Goal: Task Accomplishment & Management: Use online tool/utility

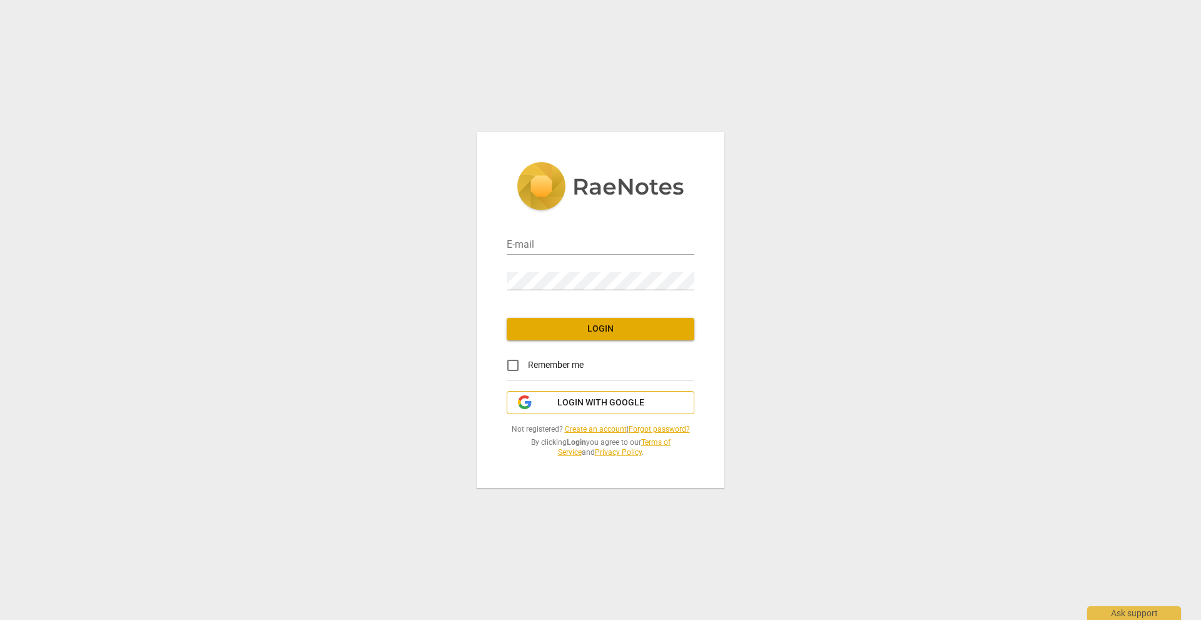
click at [609, 406] on span "Login with Google" at bounding box center [601, 403] width 87 height 13
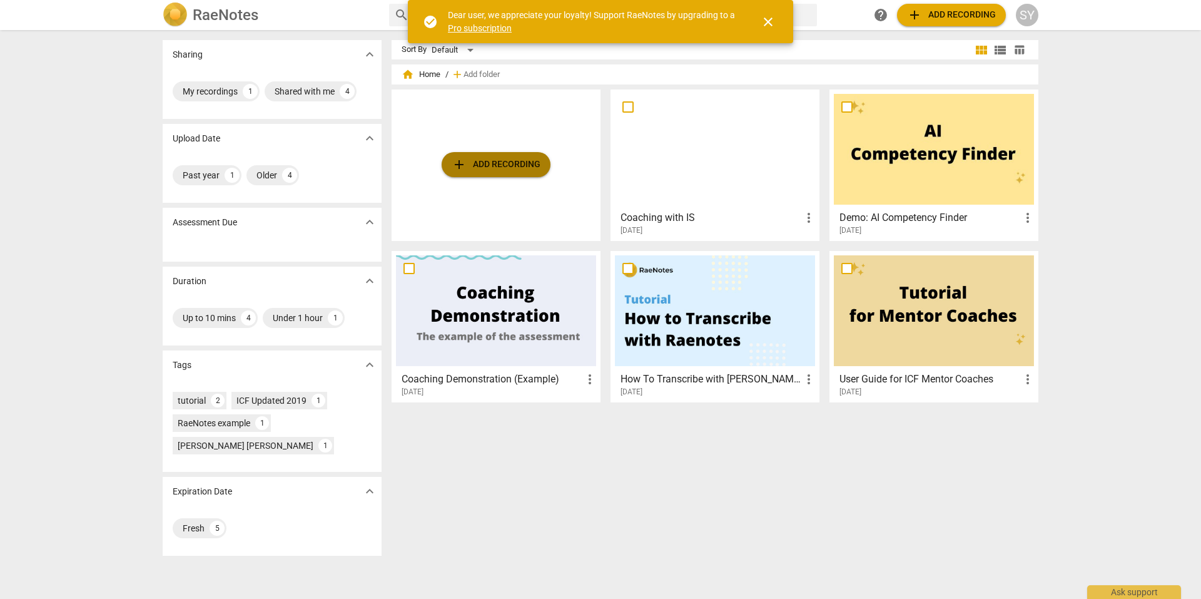
click at [527, 166] on span "add Add recording" at bounding box center [496, 164] width 89 height 15
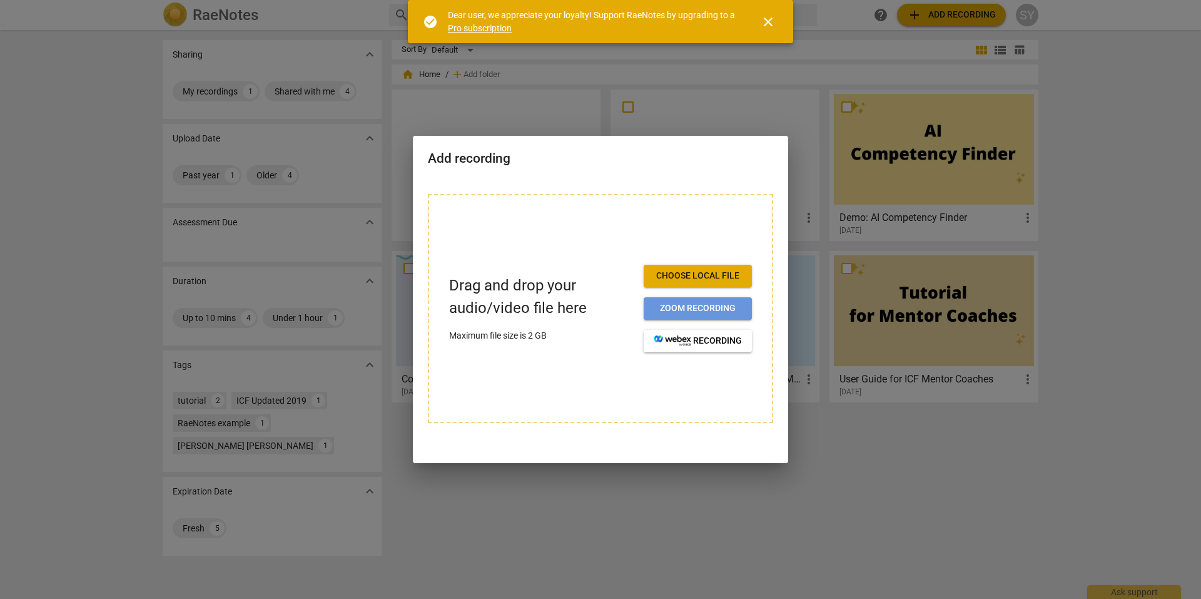
click at [686, 315] on button "Zoom recording" at bounding box center [698, 308] width 108 height 23
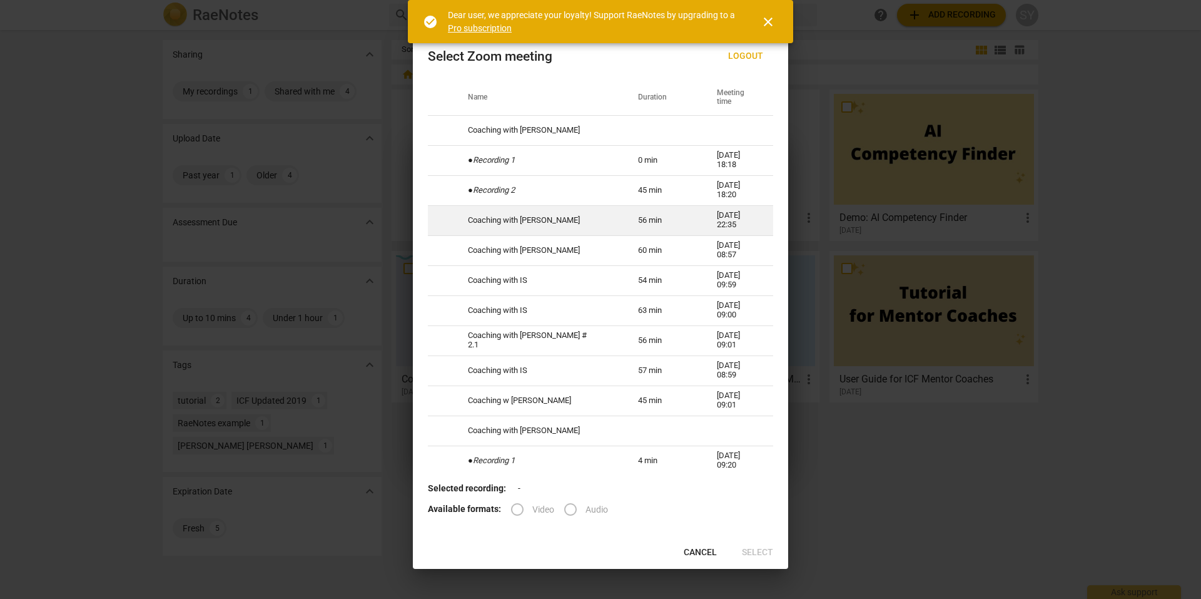
click at [651, 220] on td "56 min" at bounding box center [662, 220] width 79 height 30
radio input "true"
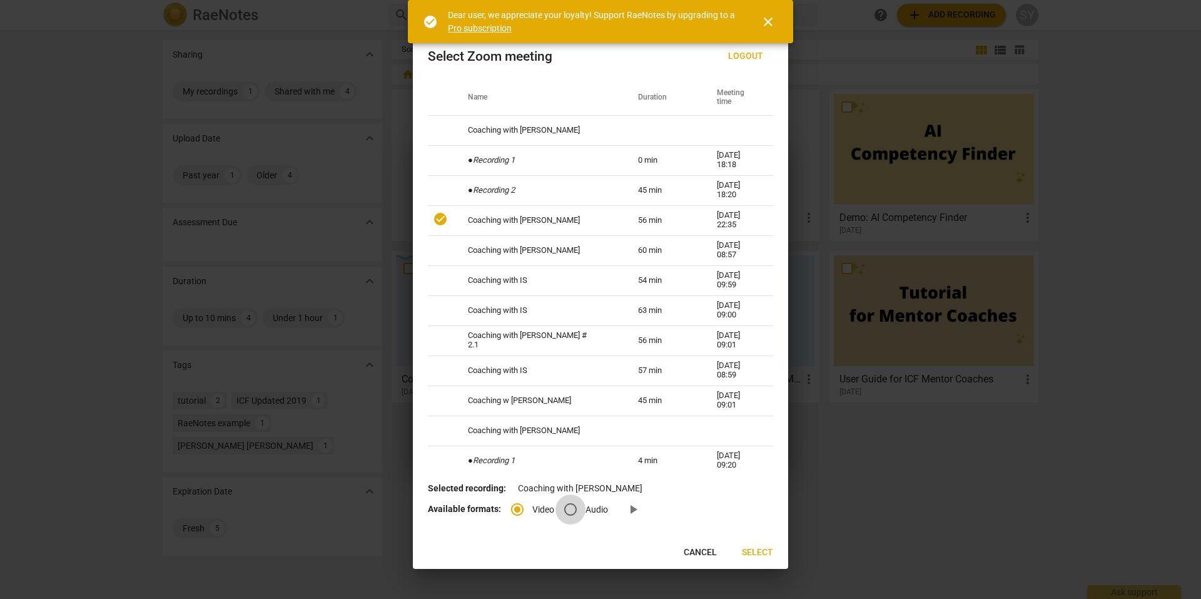
click at [578, 510] on input "Audio" at bounding box center [571, 509] width 30 height 30
radio input "true"
click at [628, 507] on span "play_arrow" at bounding box center [633, 509] width 15 height 15
click at [762, 546] on span "Select" at bounding box center [757, 552] width 31 height 13
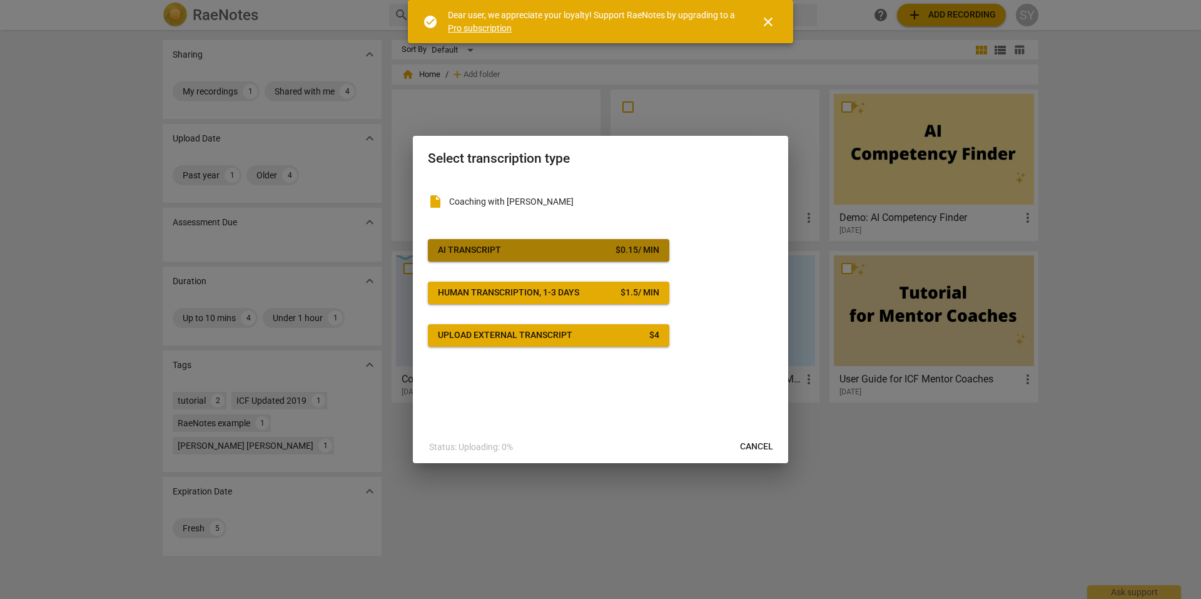
click at [588, 250] on span "AI Transcript $ 0.15 / min" at bounding box center [549, 250] width 222 height 13
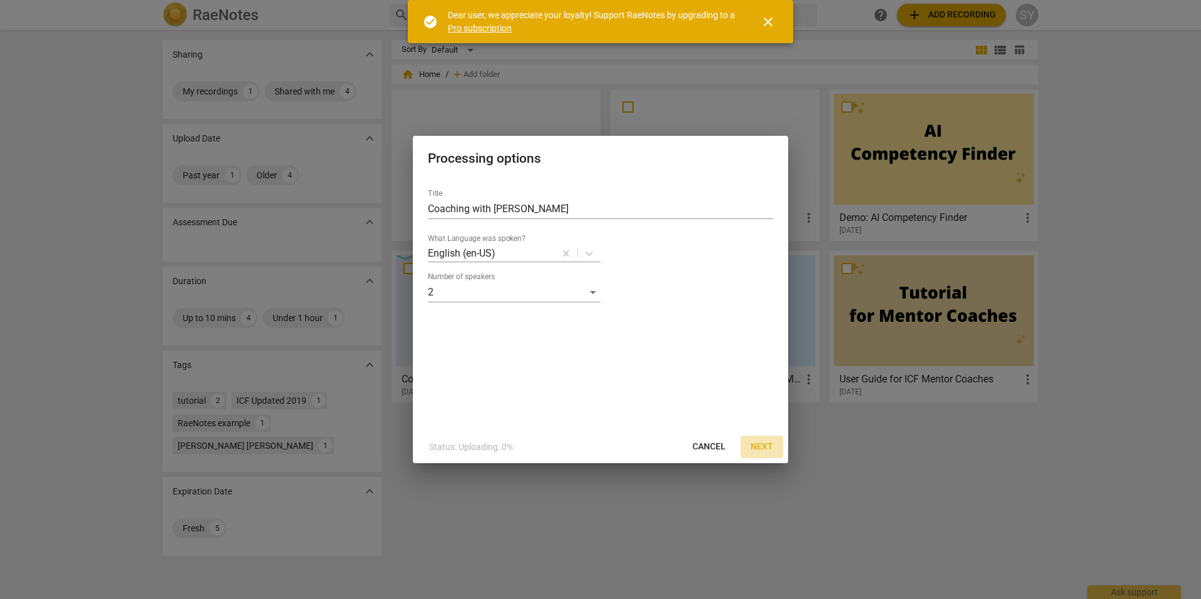
click at [767, 444] on span "Next" at bounding box center [762, 447] width 23 height 13
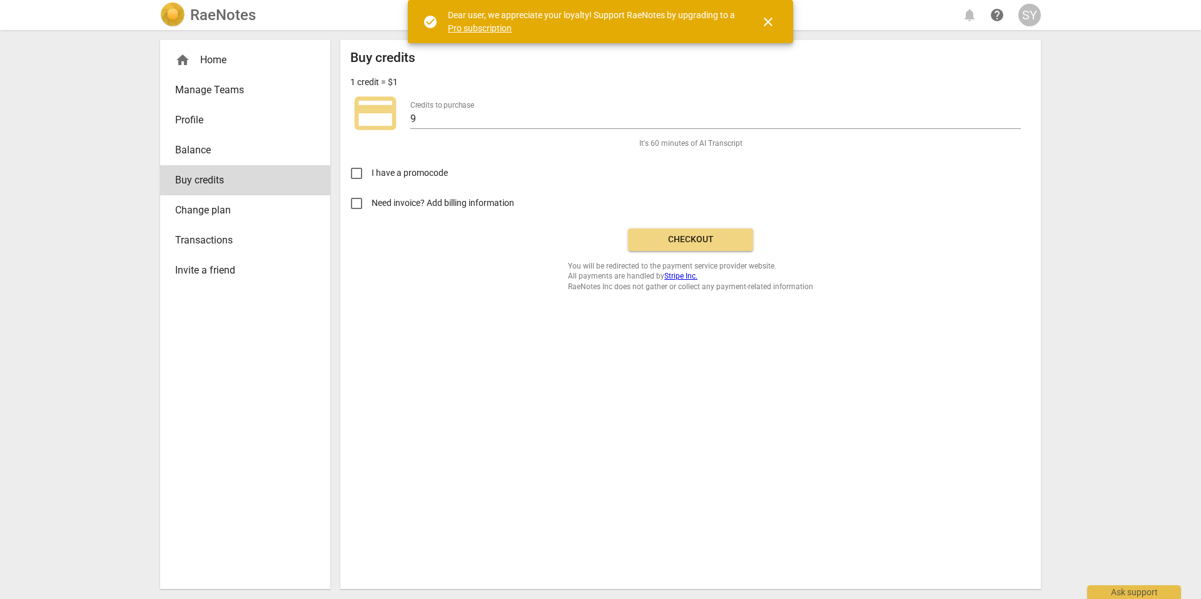
click at [497, 24] on link "Pro subscription" at bounding box center [480, 28] width 64 height 10
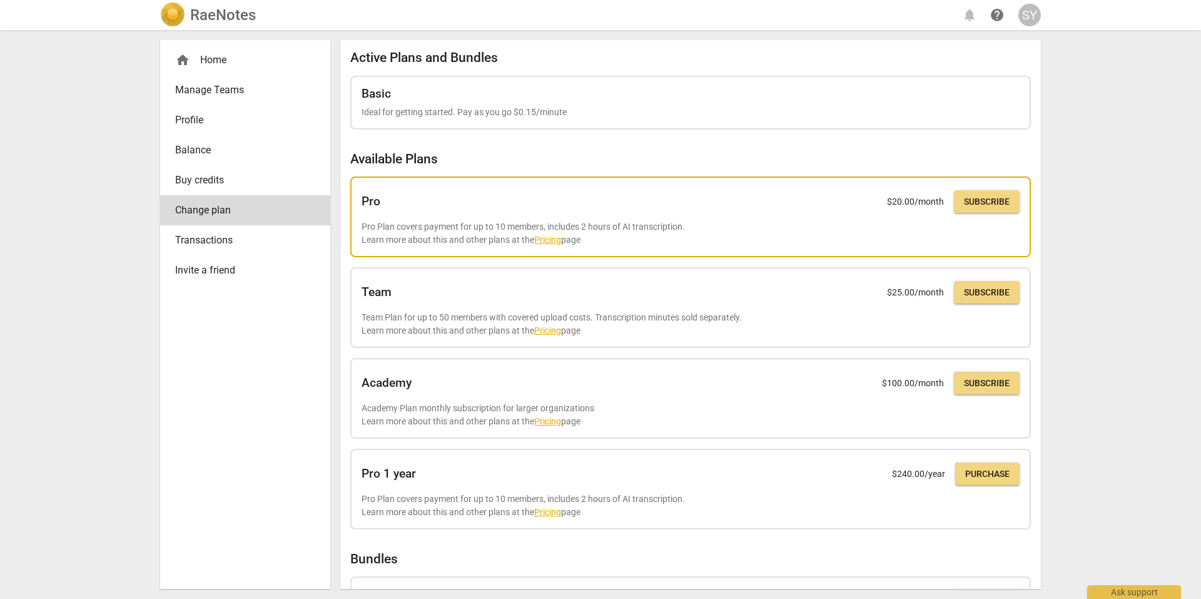
click at [544, 239] on link "Pricing" at bounding box center [547, 240] width 27 height 10
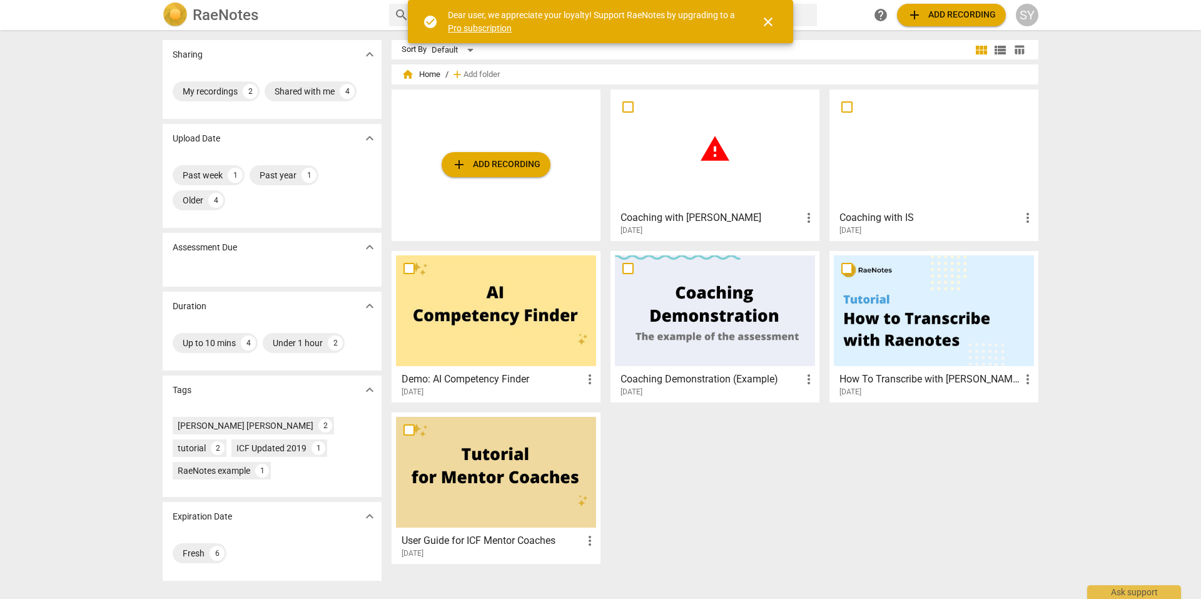
click at [719, 161] on span "warning" at bounding box center [715, 148] width 31 height 31
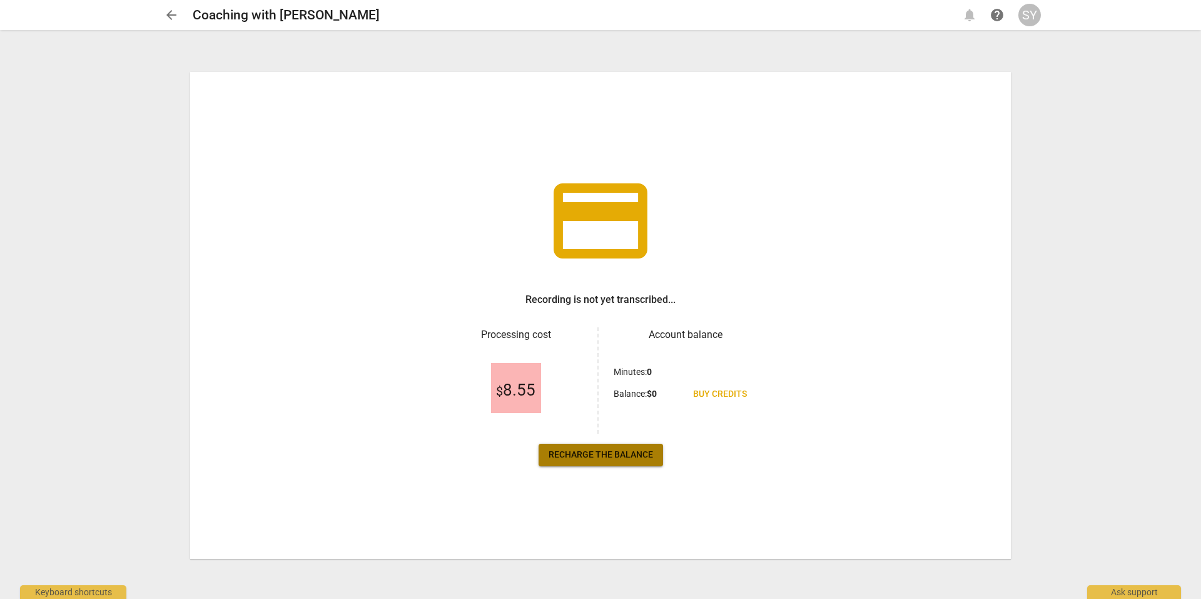
click at [646, 457] on span "Recharge the balance" at bounding box center [601, 455] width 104 height 13
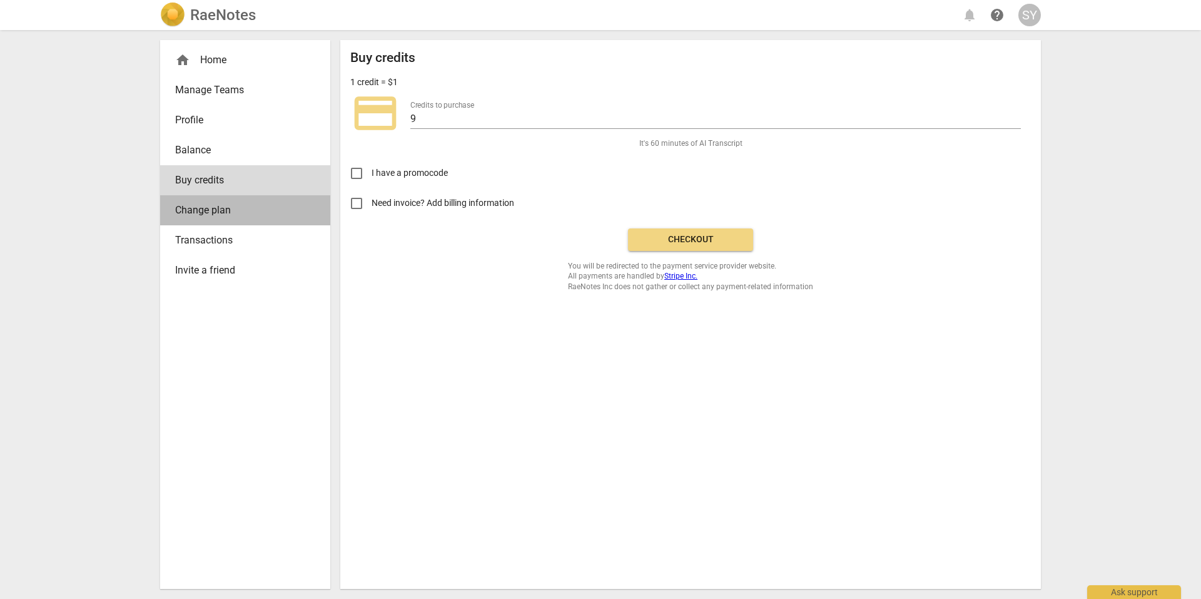
click at [270, 205] on span "Change plan" at bounding box center [240, 210] width 130 height 15
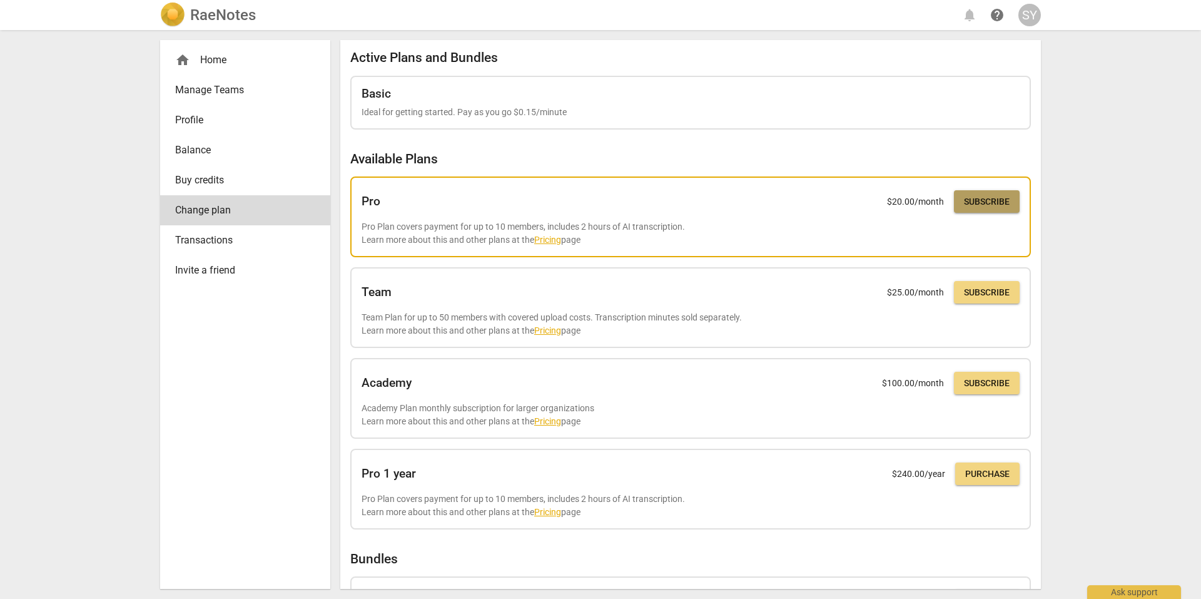
click at [972, 210] on button "Subscribe" at bounding box center [987, 201] width 66 height 23
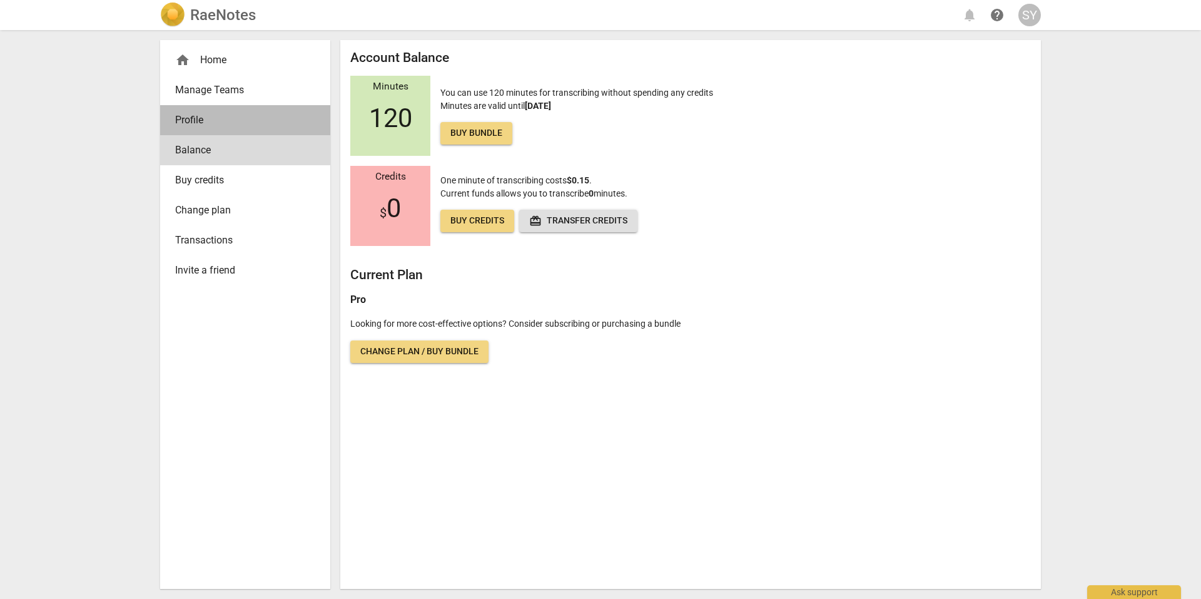
click at [233, 123] on span "Profile" at bounding box center [240, 120] width 130 height 15
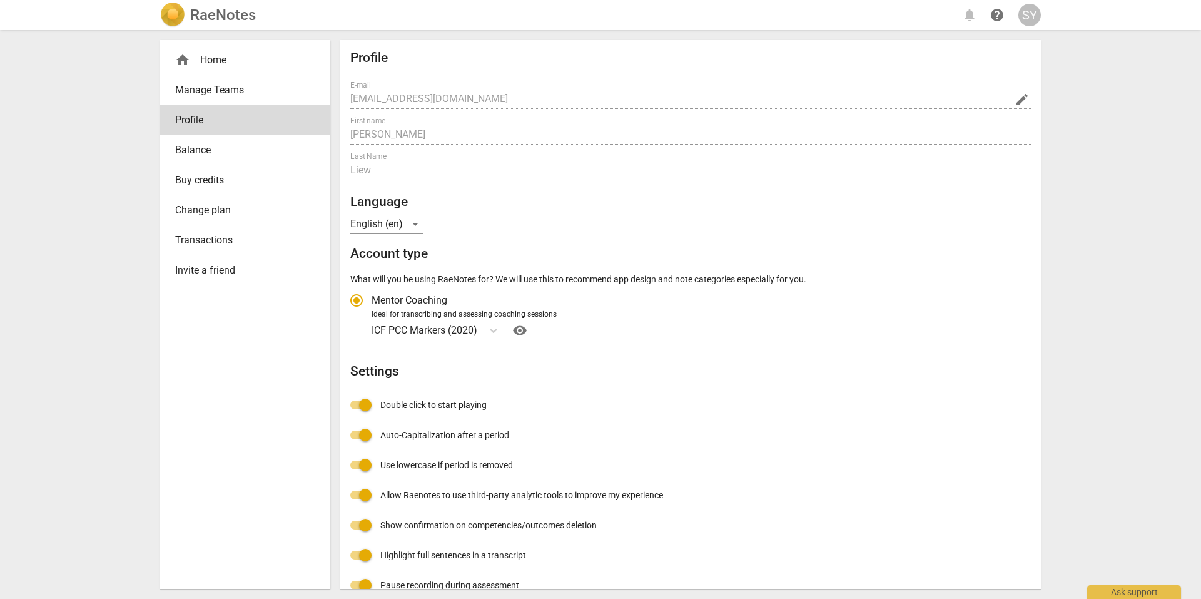
radio input "false"
click at [228, 200] on link "Change plan" at bounding box center [245, 210] width 170 height 30
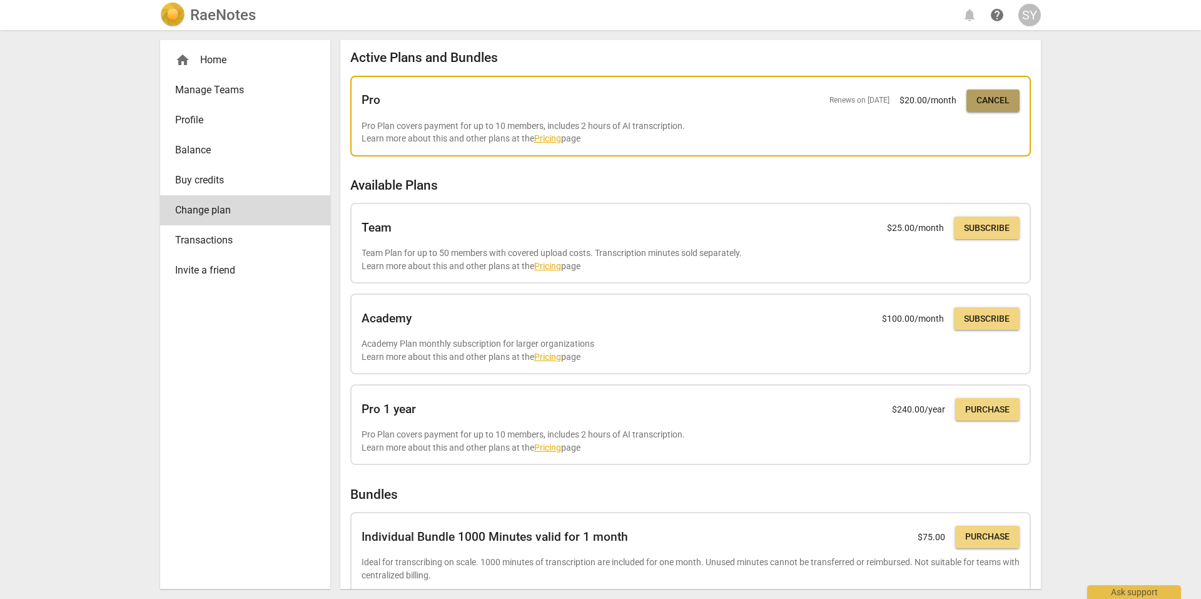
click at [991, 98] on span "Cancel" at bounding box center [993, 100] width 33 height 13
click at [548, 138] on link "Pricing" at bounding box center [547, 138] width 27 height 10
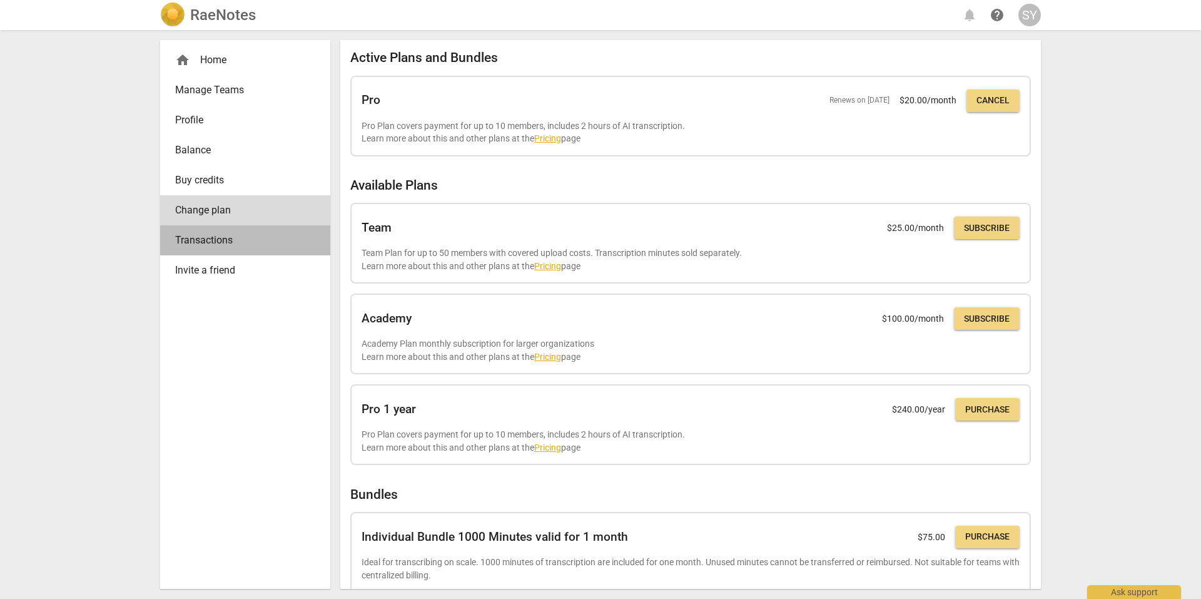
click at [290, 240] on span "Transactions" at bounding box center [240, 240] width 130 height 15
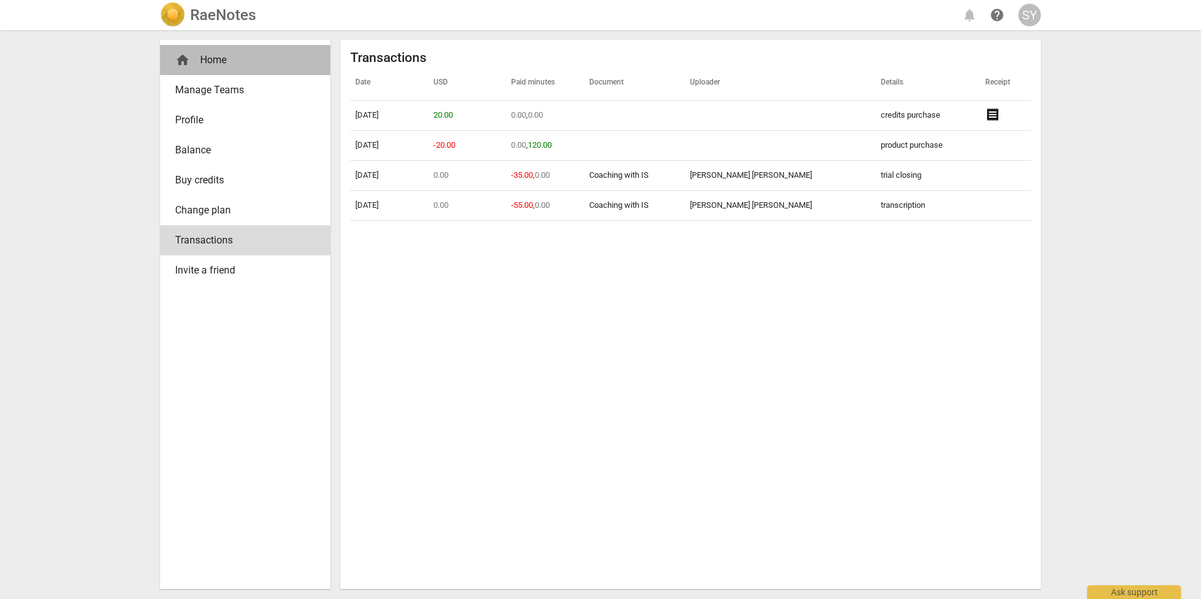
click at [250, 63] on div "home Home" at bounding box center [240, 60] width 130 height 15
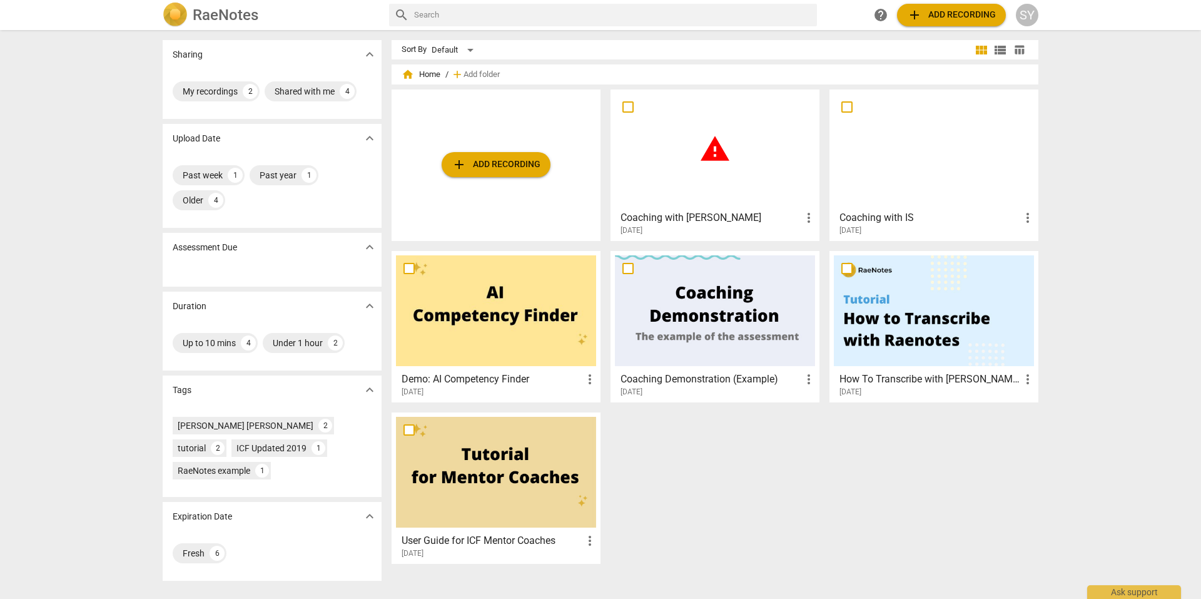
click at [715, 152] on span "warning" at bounding box center [715, 148] width 31 height 31
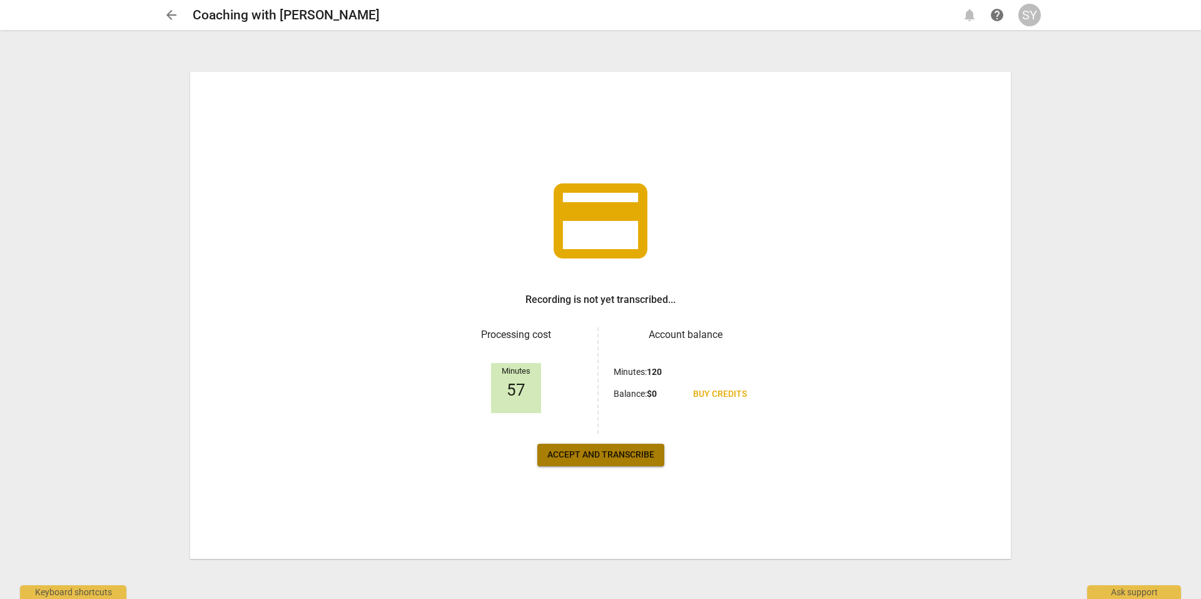
click at [609, 459] on span "Accept and transcribe" at bounding box center [601, 455] width 107 height 13
